Goal: Task Accomplishment & Management: Manage account settings

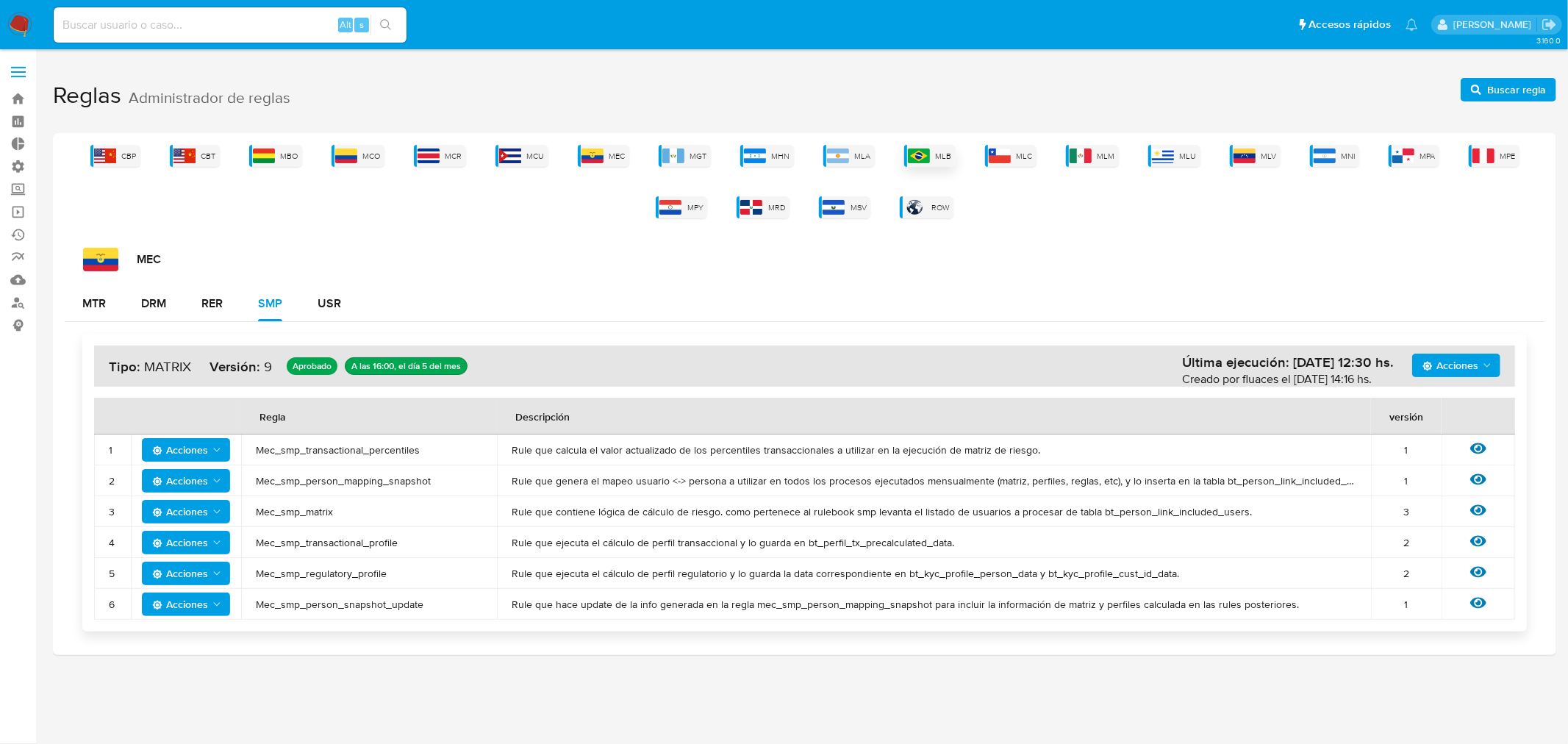
click at [923, 162] on img at bounding box center [919, 156] width 22 height 15
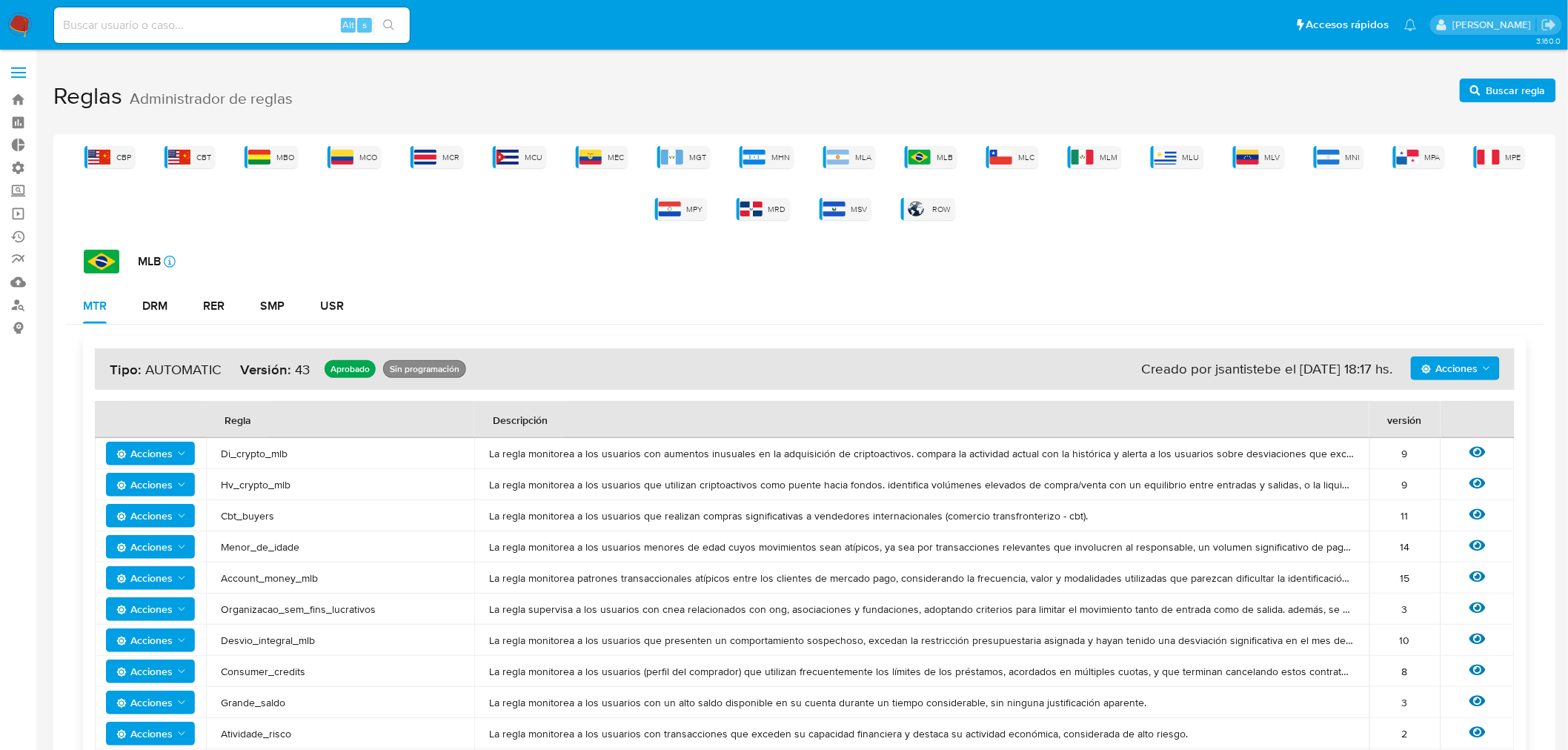
click at [176, 447] on icon "Acciones" at bounding box center [182, 453] width 12 height 12
click at [1479, 450] on icon at bounding box center [1478, 452] width 17 height 11
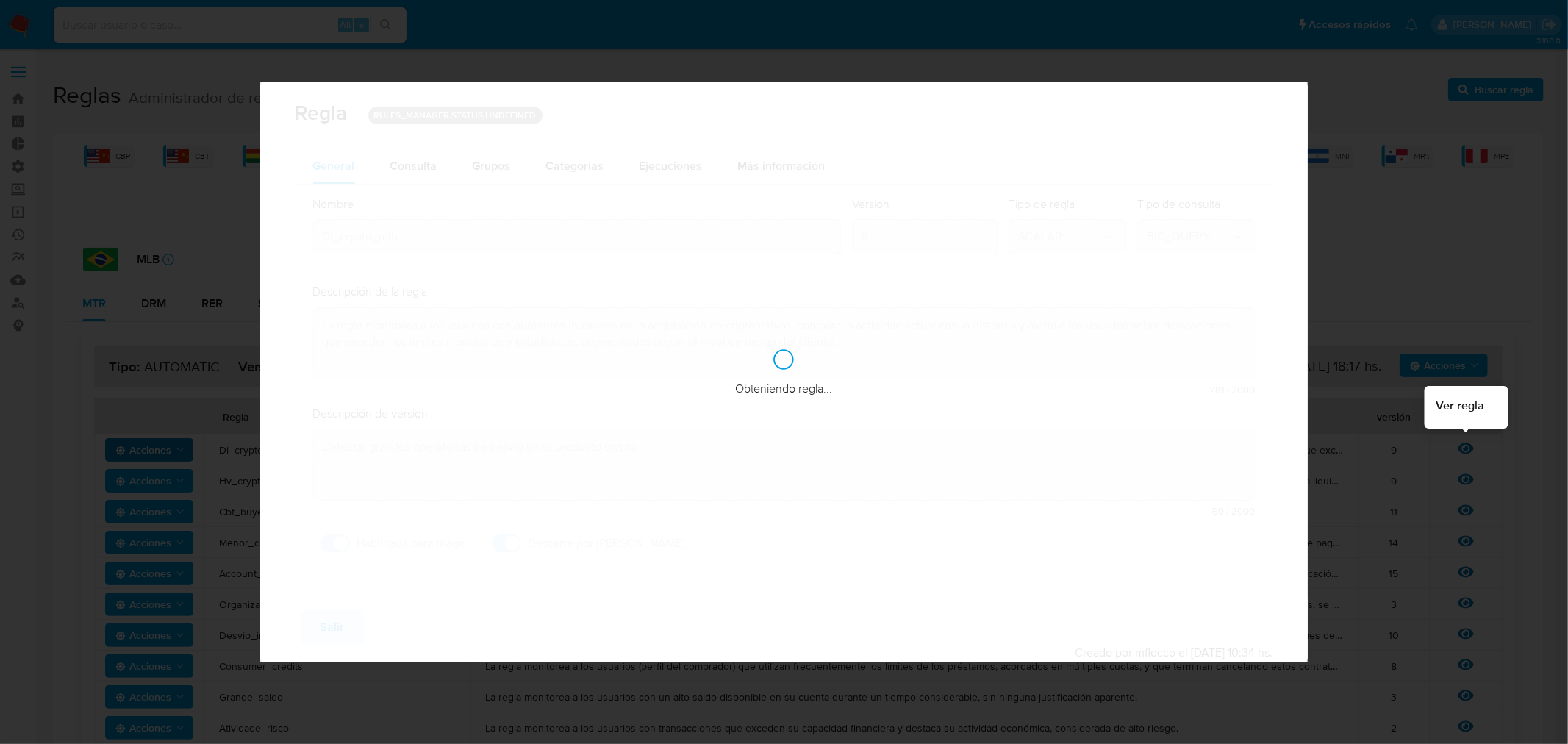
checkbox input "true"
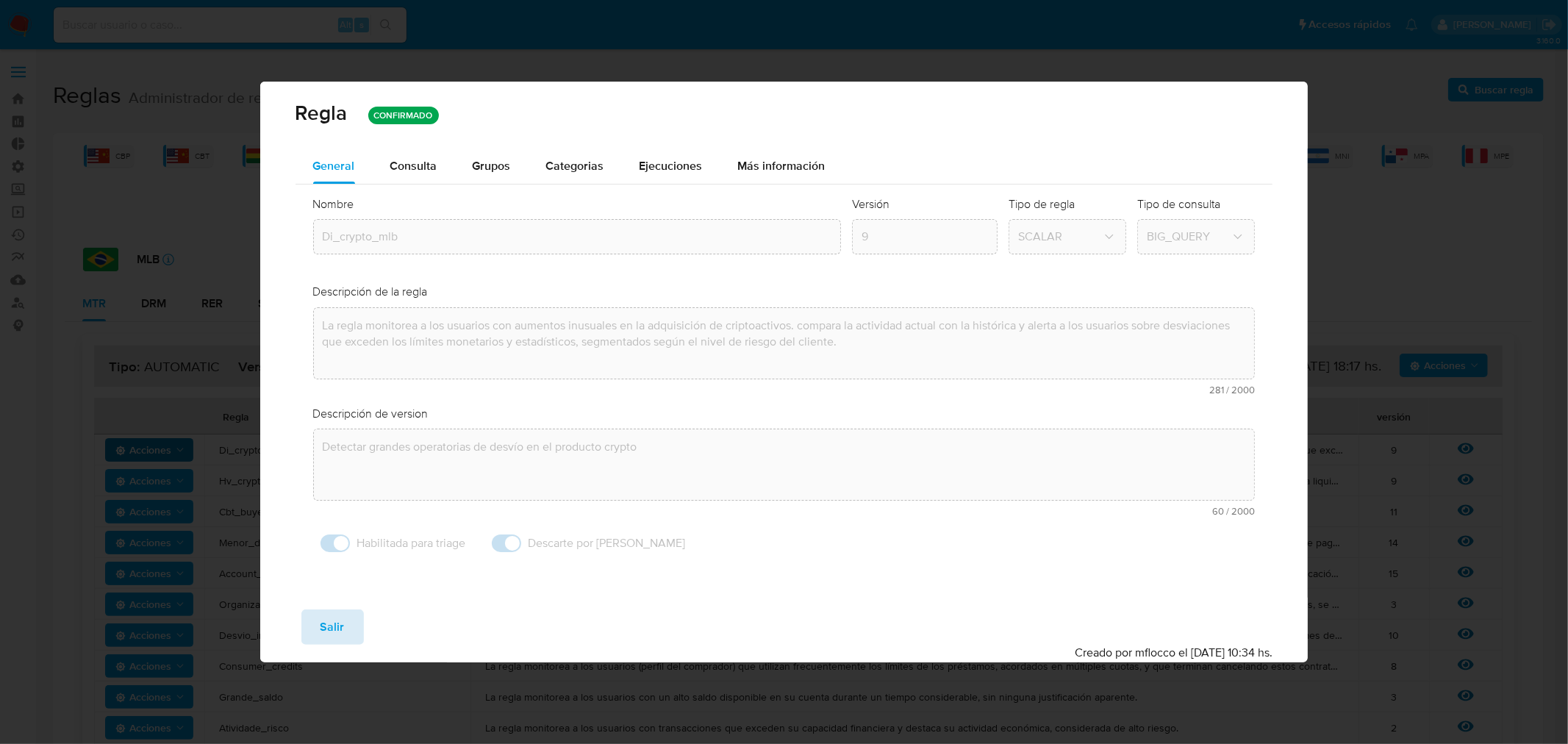
click at [338, 633] on span "Salir" at bounding box center [332, 627] width 24 height 32
type input "1"
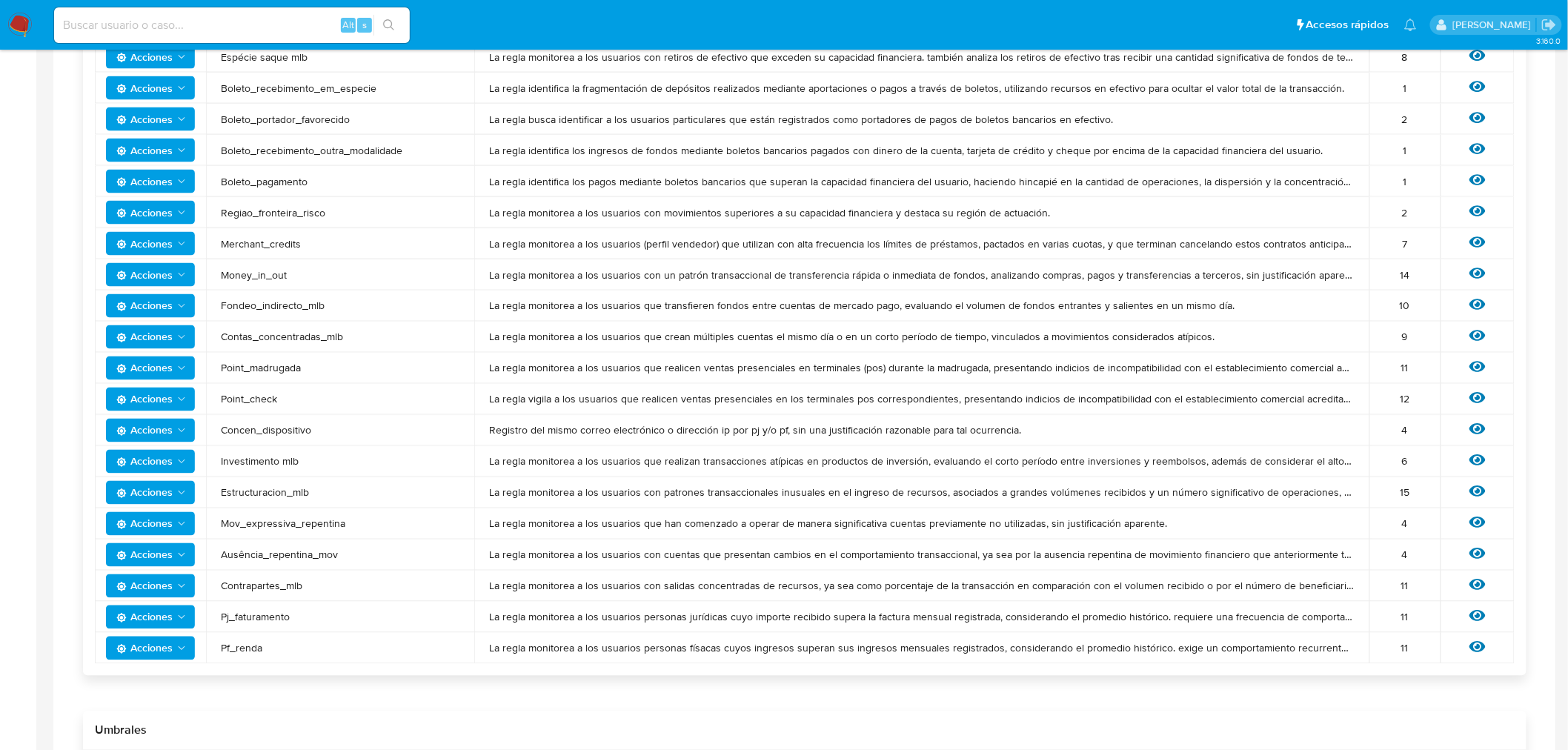
scroll to position [988, 0]
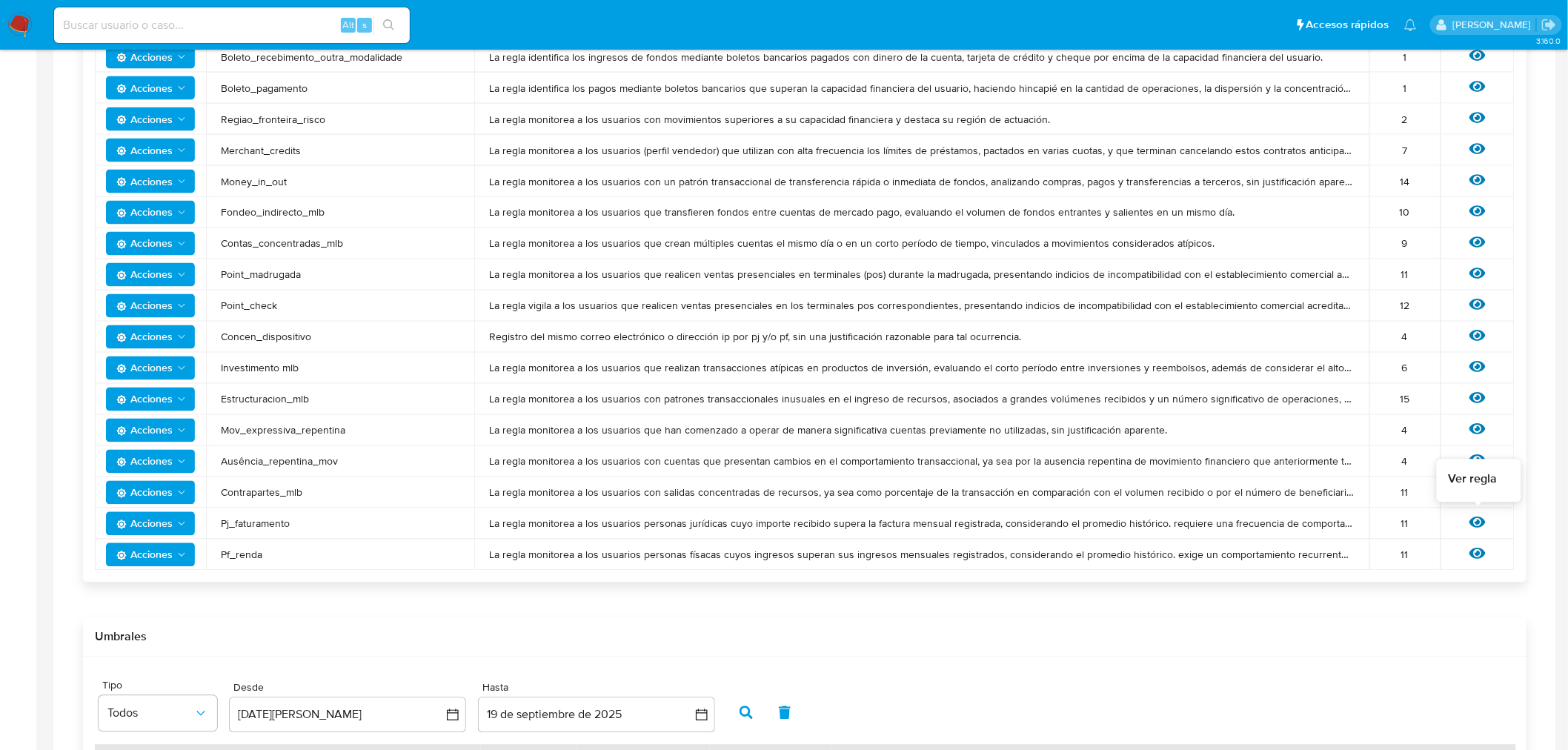
click at [1475, 516] on icon at bounding box center [1478, 523] width 17 height 17
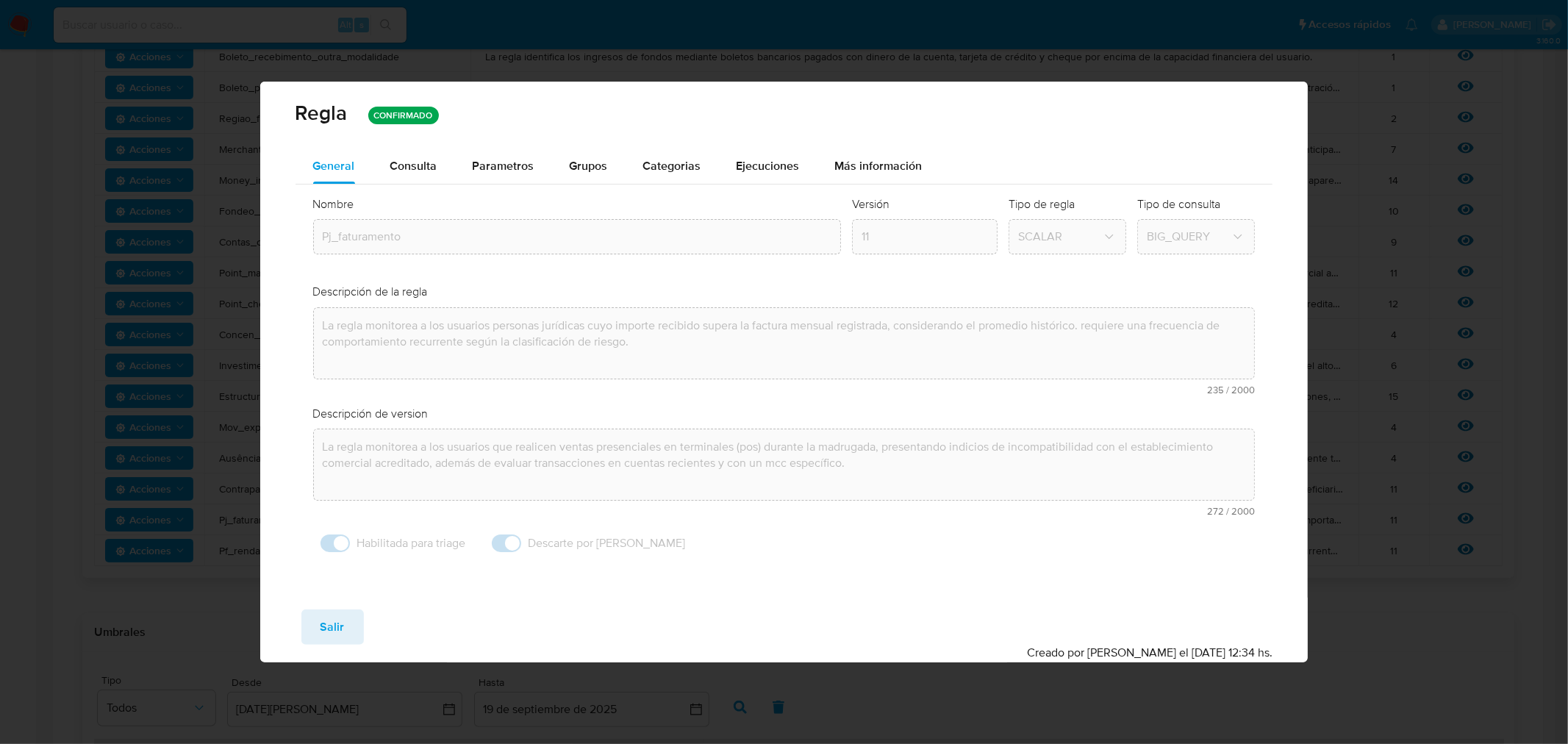
click at [857, 575] on div "General Consulta Parametros Evidencias Grupos Categorias Ejecuciones Más inform…" at bounding box center [784, 373] width 1048 height 450
click at [333, 623] on span "Salir" at bounding box center [332, 627] width 24 height 32
type input "1"
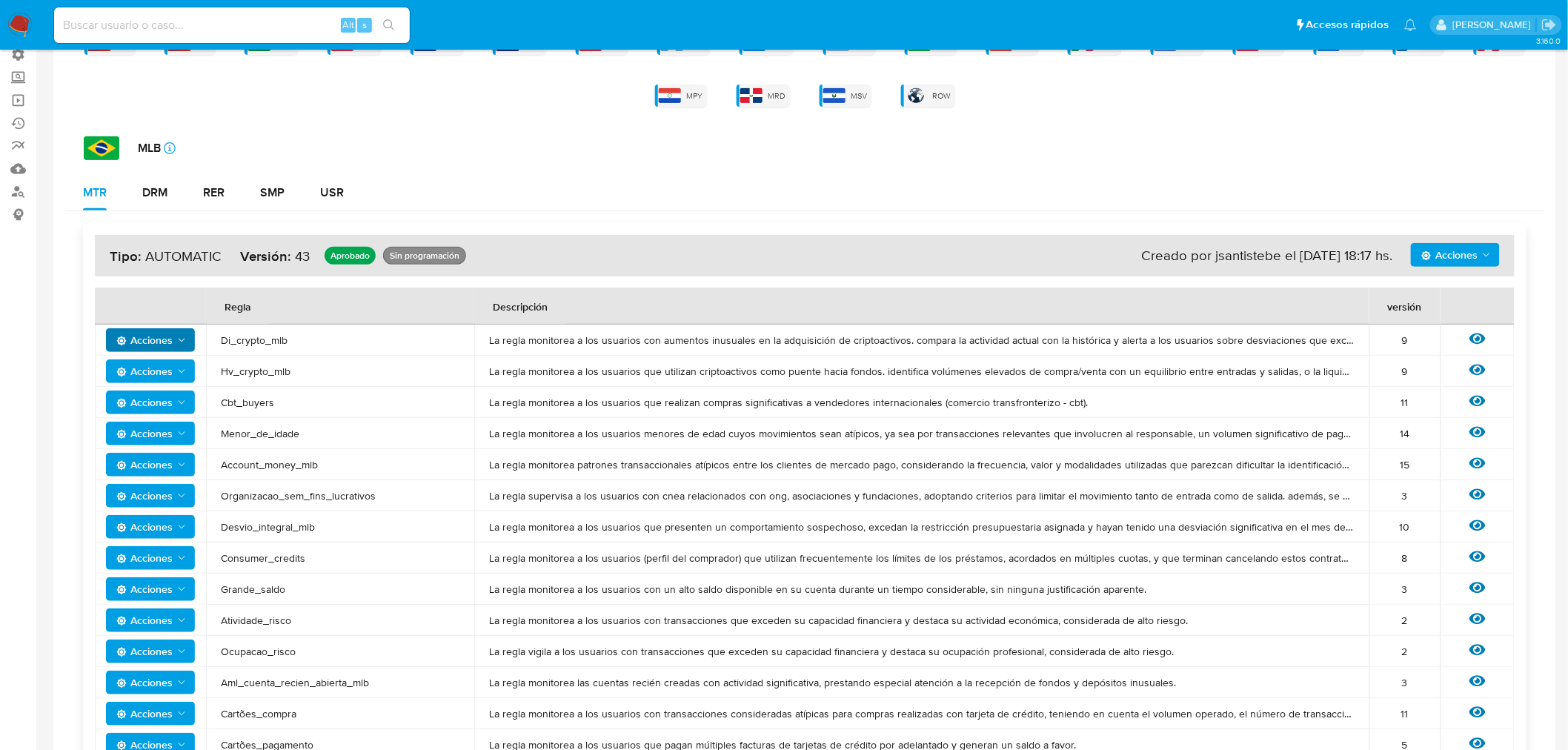
scroll to position [0, 0]
